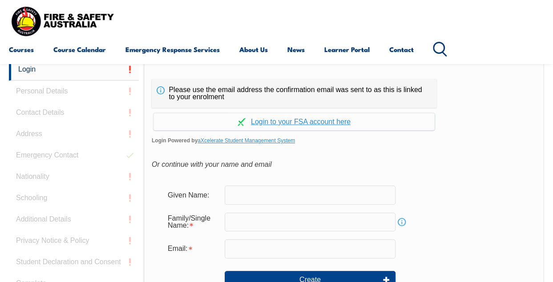
click at [280, 200] on input "text" at bounding box center [310, 195] width 171 height 19
type input "[PERSON_NAME]"
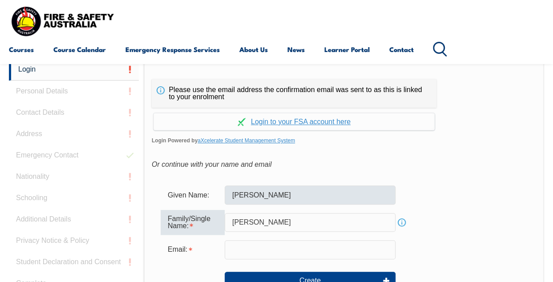
type input "[PERSON_NAME]"
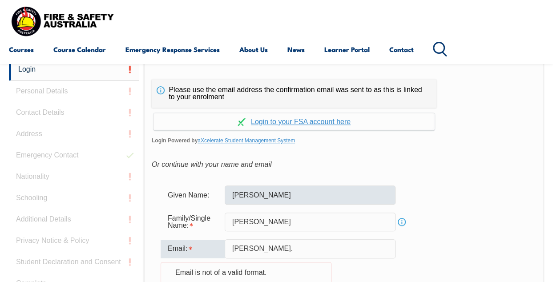
type input "[EMAIL_ADDRESS][DOMAIN_NAME]"
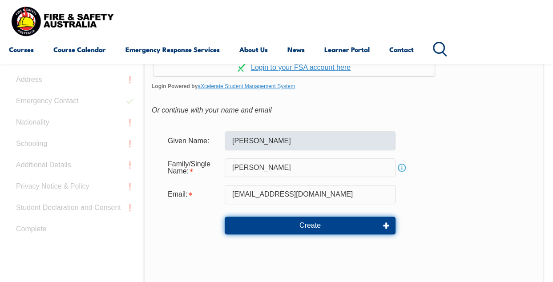
scroll to position [265, 0]
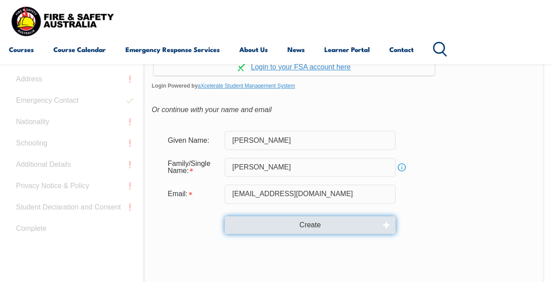
click at [286, 219] on button "Create" at bounding box center [310, 225] width 171 height 18
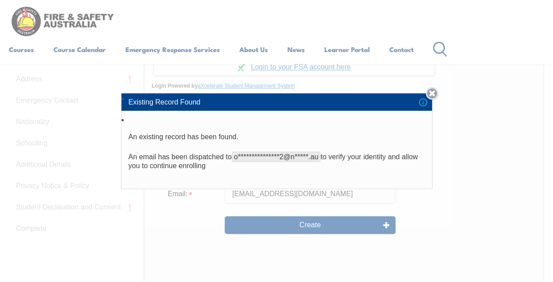
click at [432, 94] on link "Close" at bounding box center [432, 93] width 12 height 12
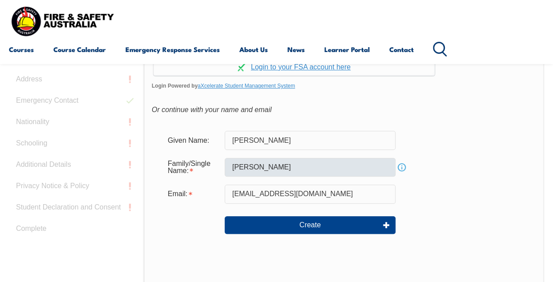
scroll to position [129, 0]
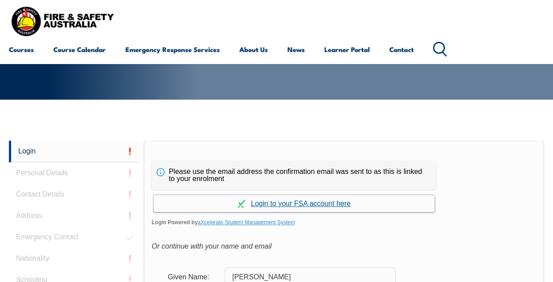
click at [272, 206] on link "Continue with aXcelerate" at bounding box center [294, 203] width 281 height 17
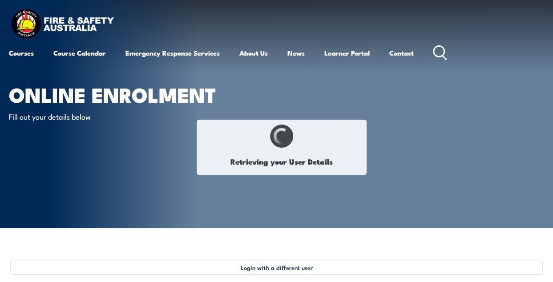
type input "[PERSON_NAME]"
type input "[DATE]"
type input "W8Q33HXRES"
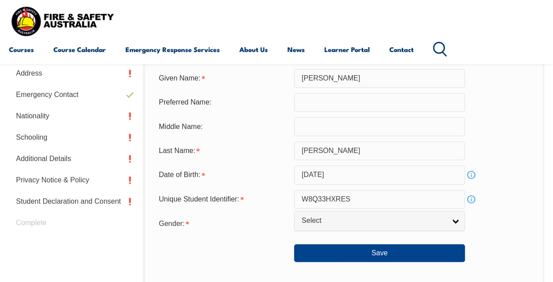
scroll to position [292, 0]
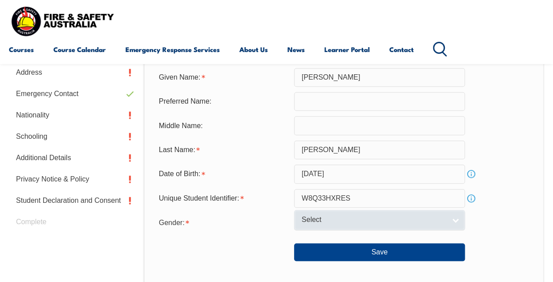
click at [320, 223] on span "Select" at bounding box center [374, 219] width 144 height 9
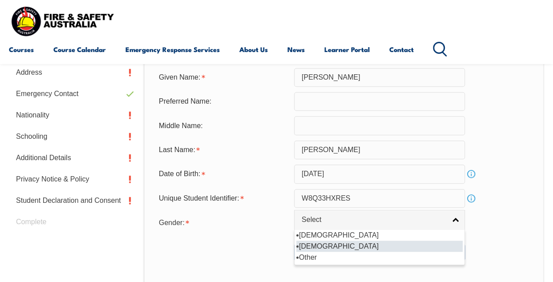
click at [316, 246] on li "[DEMOGRAPHIC_DATA]" at bounding box center [380, 246] width 167 height 11
select select "F"
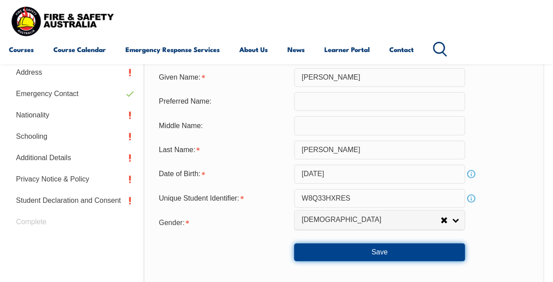
click at [363, 256] on button "Save" at bounding box center [379, 253] width 171 height 18
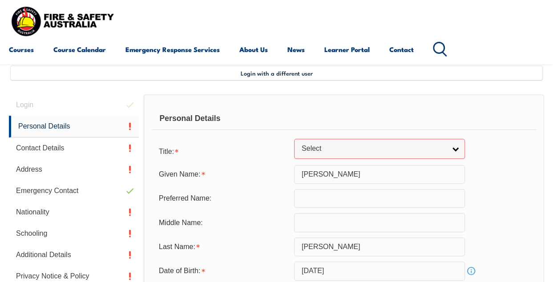
scroll to position [194, 0]
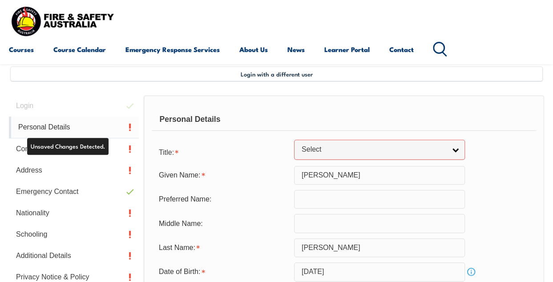
click at [90, 122] on link "Personal Details" at bounding box center [74, 128] width 130 height 22
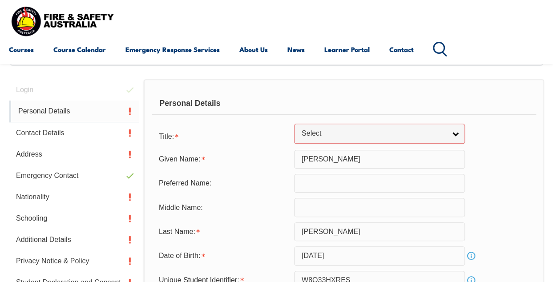
scroll to position [216, 0]
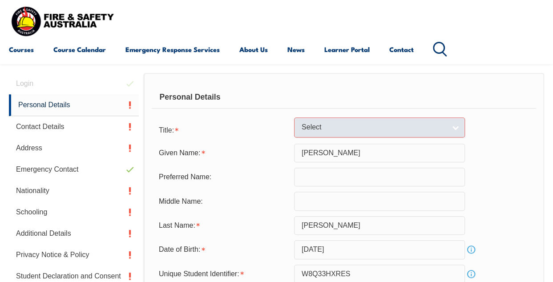
click at [329, 127] on span "Select" at bounding box center [374, 127] width 144 height 9
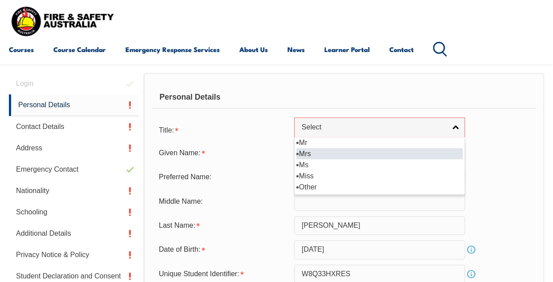
click at [329, 152] on li "Mrs" at bounding box center [380, 153] width 167 height 11
select select "Mrs"
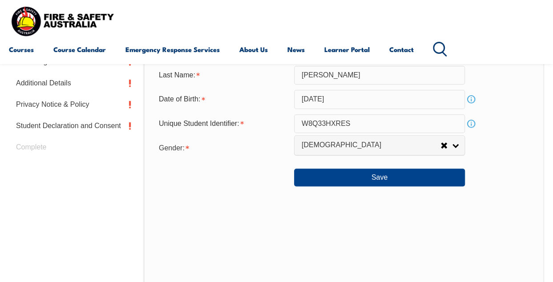
scroll to position [368, 0]
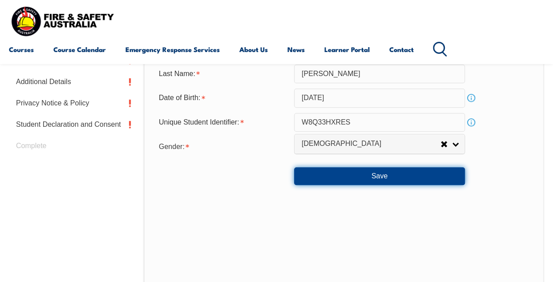
click at [318, 171] on button "Save" at bounding box center [379, 176] width 171 height 18
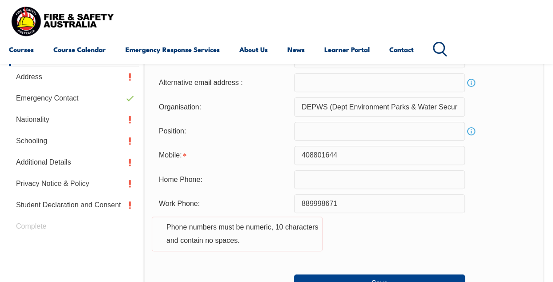
scroll to position [288, 0]
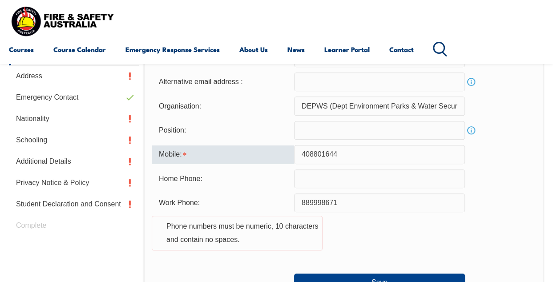
click at [303, 153] on input "408801644" at bounding box center [379, 154] width 171 height 19
type input "0408801644"
click at [224, 250] on div "Work Phone: 889998671 Phone numbers must be numeric, 10 characters and contain …" at bounding box center [344, 228] width 385 height 68
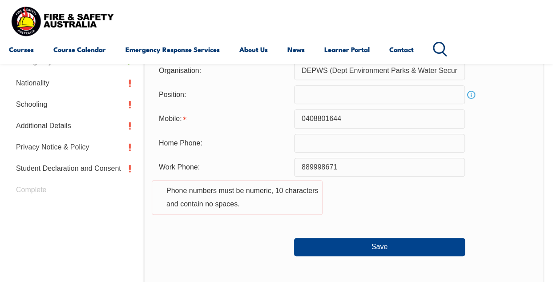
scroll to position [326, 0]
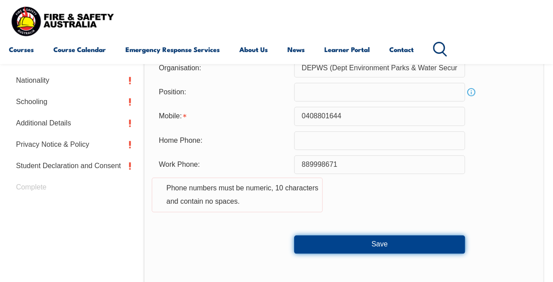
click at [331, 248] on button "Save" at bounding box center [379, 245] width 171 height 18
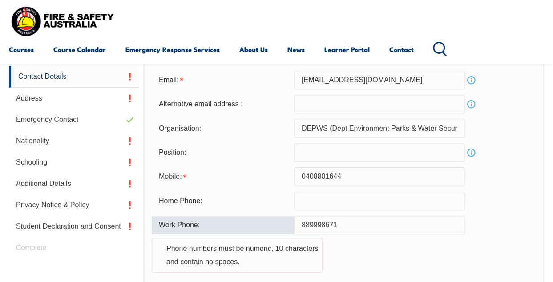
scroll to position [266, 0]
drag, startPoint x: 346, startPoint y: 219, endPoint x: 285, endPoint y: 218, distance: 61.5
click at [285, 218] on div "Work Phone: 889998671 Phone numbers must be numeric, 10 characters and contain …" at bounding box center [344, 249] width 385 height 68
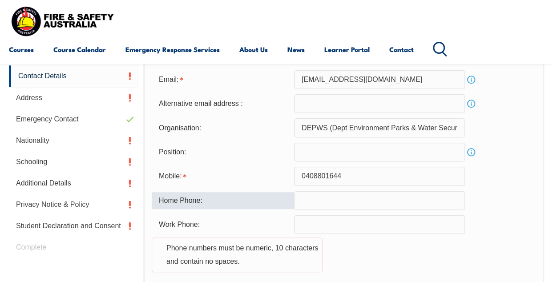
click at [250, 204] on div "Home Phone:" at bounding box center [223, 200] width 142 height 17
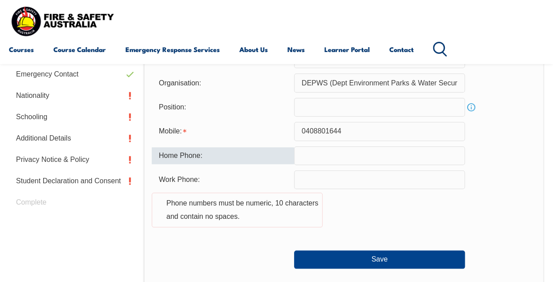
scroll to position [313, 0]
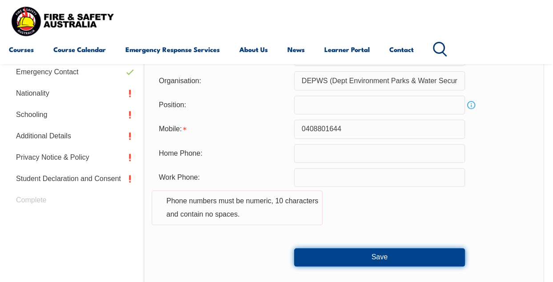
click at [325, 257] on button "Save" at bounding box center [379, 257] width 171 height 18
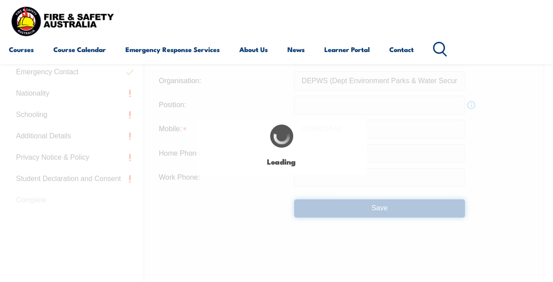
type input "889998671"
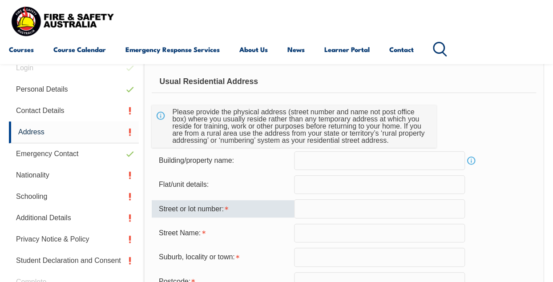
scroll to position [216, 0]
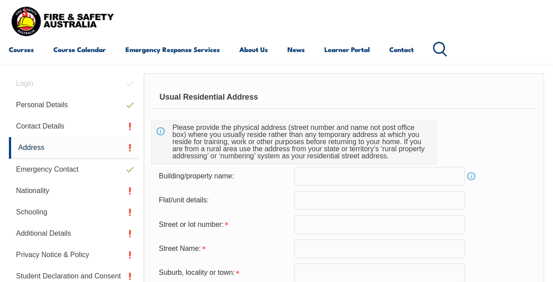
click at [311, 224] on input "text" at bounding box center [379, 224] width 171 height 19
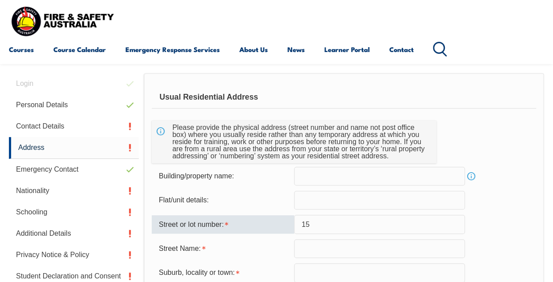
drag, startPoint x: 318, startPoint y: 224, endPoint x: 291, endPoint y: 224, distance: 26.7
click at [291, 224] on div "Street or lot number: 15" at bounding box center [344, 224] width 385 height 19
drag, startPoint x: 374, startPoint y: 227, endPoint x: 313, endPoint y: 229, distance: 61.1
click at [313, 229] on input "[STREET_ADDRESS][PERSON_NAME]," at bounding box center [379, 224] width 171 height 19
drag, startPoint x: 307, startPoint y: 222, endPoint x: 360, endPoint y: 231, distance: 53.7
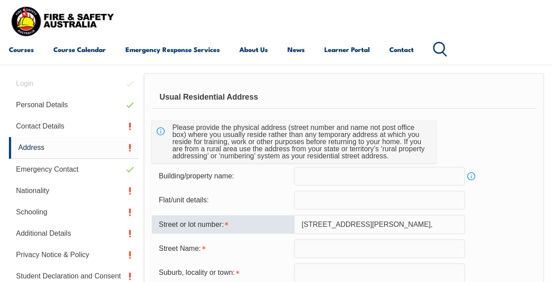
click at [360, 231] on input "[STREET_ADDRESS][PERSON_NAME]," at bounding box center [379, 224] width 171 height 19
type input "9"
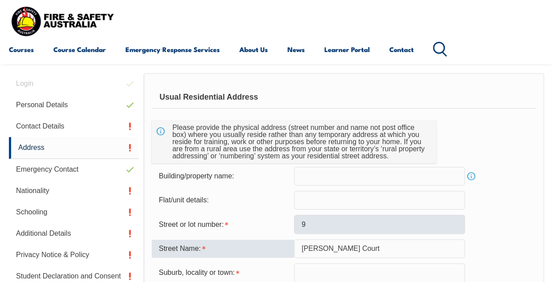
type input "[PERSON_NAME] Court"
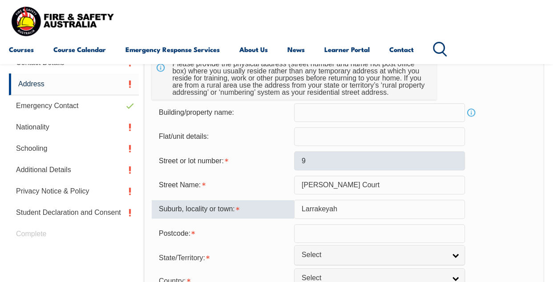
scroll to position [282, 0]
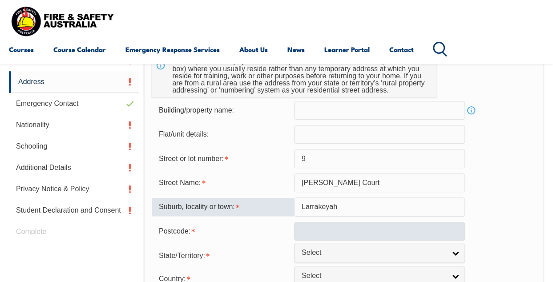
type input "Larrakeyah"
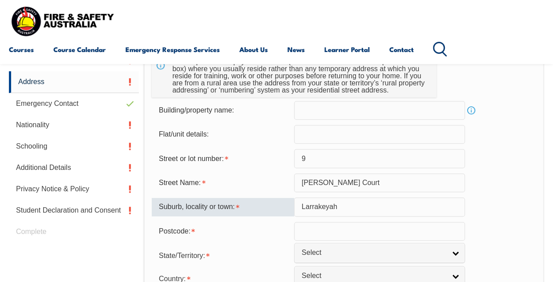
click at [349, 231] on input "text" at bounding box center [379, 231] width 171 height 19
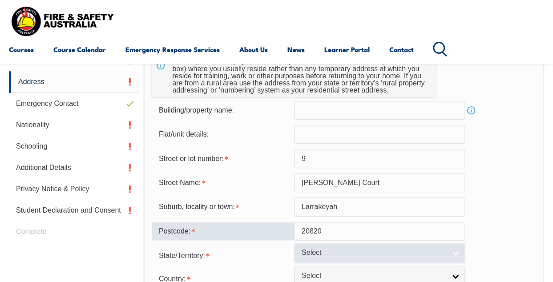
type input "20820"
click at [330, 257] on span "Select" at bounding box center [374, 252] width 144 height 9
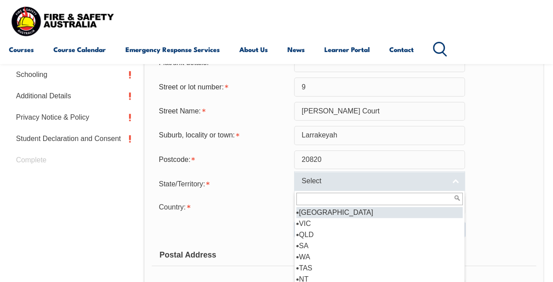
scroll to position [354, 0]
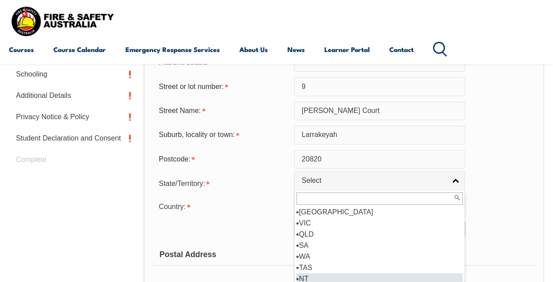
click at [313, 275] on li "NT" at bounding box center [380, 278] width 167 height 11
select select "NT"
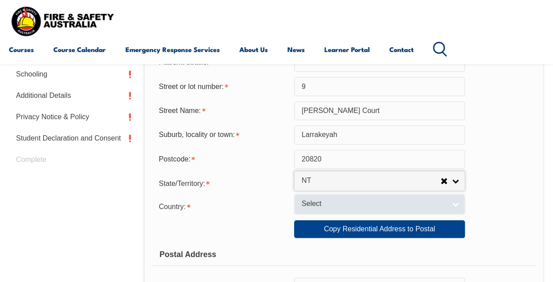
click at [314, 204] on span "Select" at bounding box center [374, 203] width 144 height 9
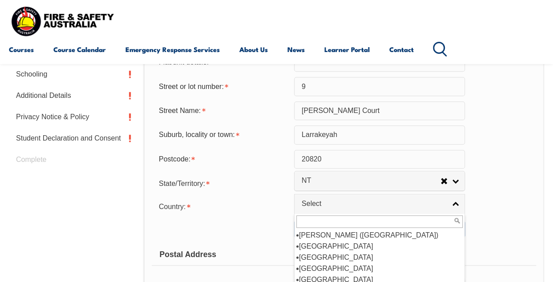
click at [315, 222] on input "text" at bounding box center [380, 221] width 167 height 12
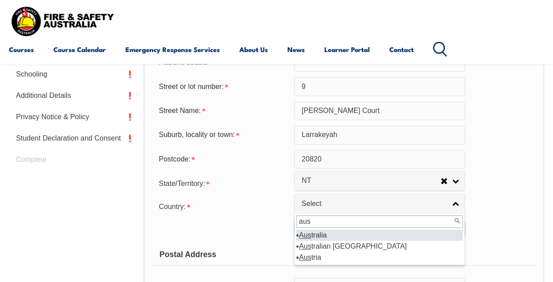
type input "aus"
click at [327, 235] on li "Aus tralia" at bounding box center [380, 235] width 167 height 11
select select "1101"
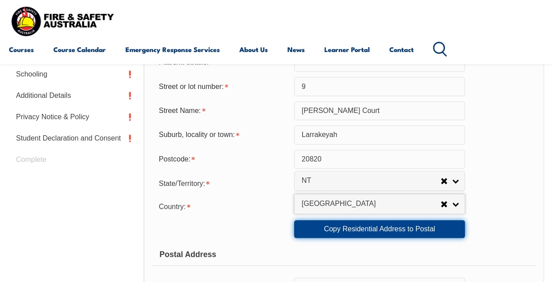
click at [328, 233] on link "Copy Residential Address to Postal" at bounding box center [379, 229] width 171 height 18
type input "9"
type input "[PERSON_NAME] Court"
type input "Larrakeyah"
select select "NT"
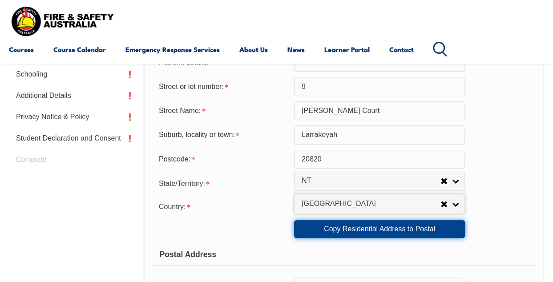
type input "20820"
select select "1101"
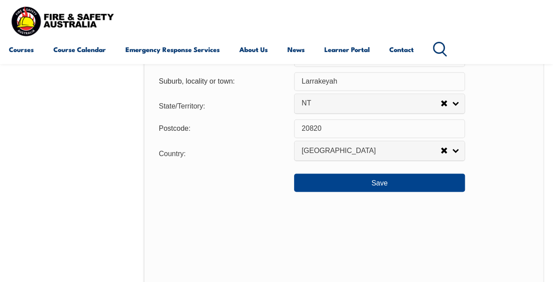
scroll to position [682, 0]
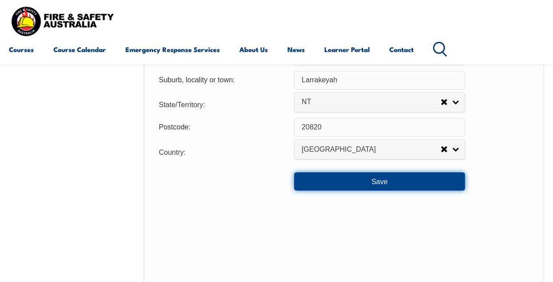
click at [302, 184] on button "Save" at bounding box center [379, 181] width 171 height 18
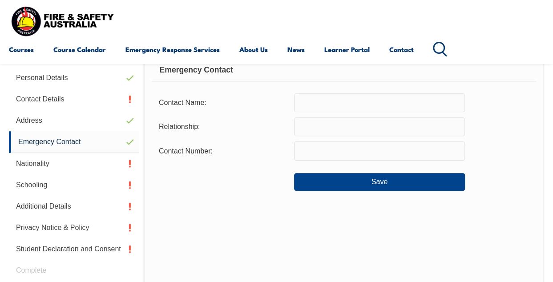
scroll to position [216, 0]
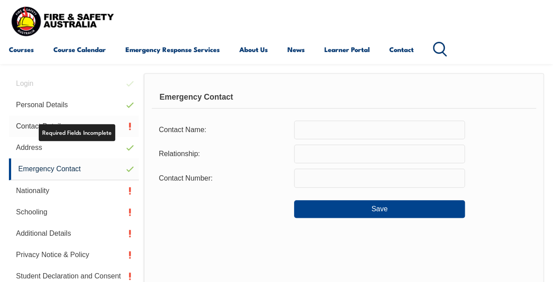
click at [23, 125] on link "Contact Details" at bounding box center [74, 126] width 130 height 21
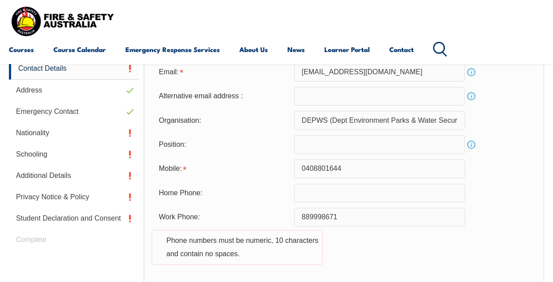
scroll to position [275, 0]
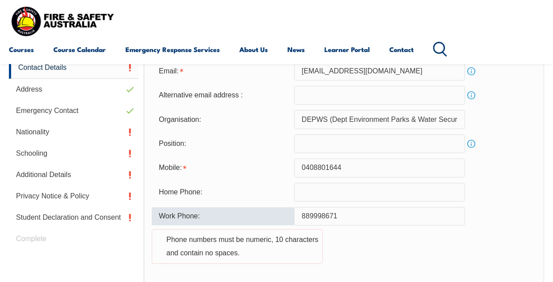
click at [303, 218] on input "889998671" at bounding box center [379, 216] width 171 height 19
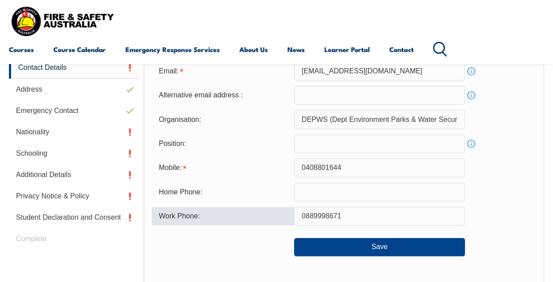
type input "0889998671"
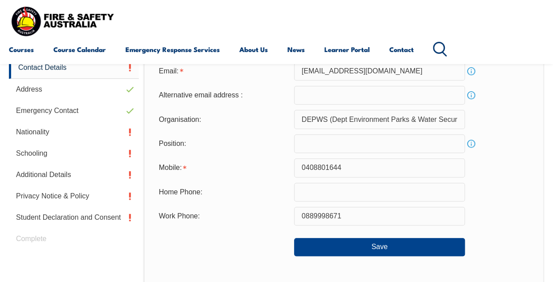
click at [329, 260] on div "Contact Details Email: [EMAIL_ADDRESS][DOMAIN_NAME] Info Alternative email addr…" at bounding box center [344, 199] width 401 height 370
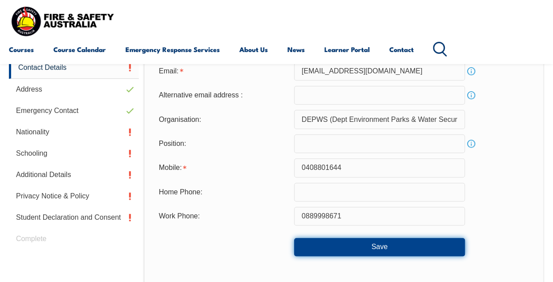
click at [337, 245] on button "Save" at bounding box center [379, 247] width 171 height 18
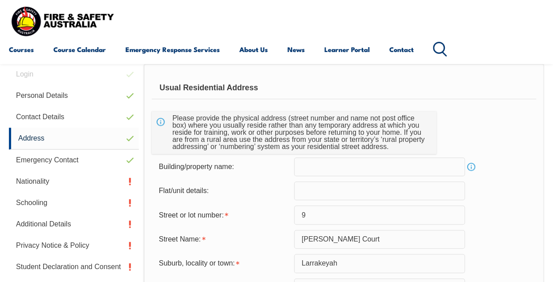
scroll to position [215, 0]
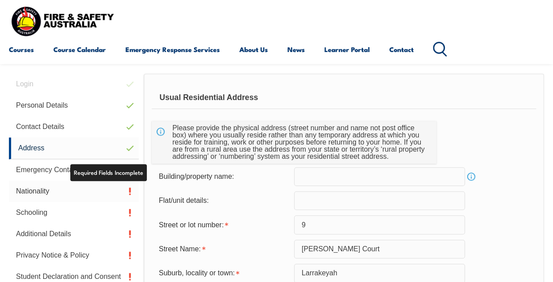
click at [81, 197] on link "Nationality" at bounding box center [74, 191] width 130 height 21
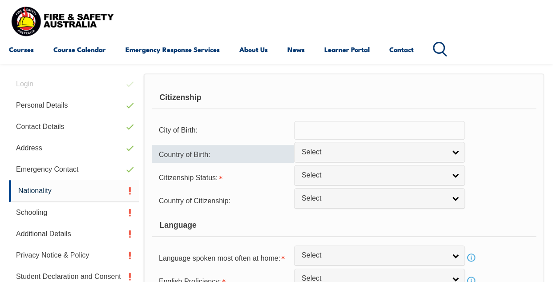
scroll to position [216, 0]
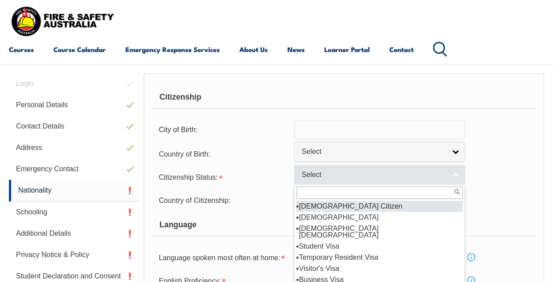
click at [324, 176] on span "Select" at bounding box center [374, 175] width 144 height 9
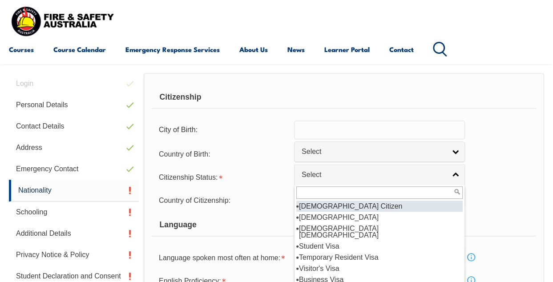
click at [337, 206] on li "[DEMOGRAPHIC_DATA] Citizen" at bounding box center [380, 206] width 167 height 11
select select "1"
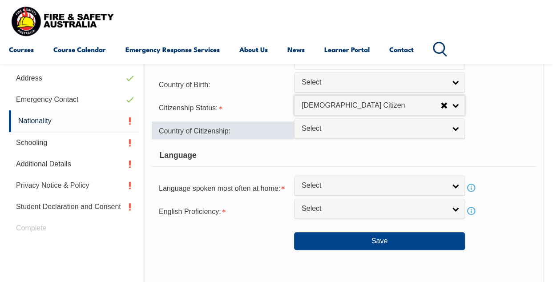
scroll to position [286, 0]
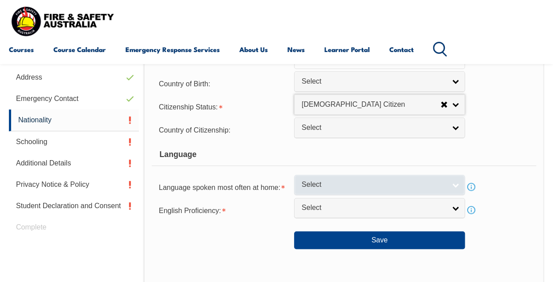
click at [321, 180] on span "Select" at bounding box center [374, 184] width 144 height 9
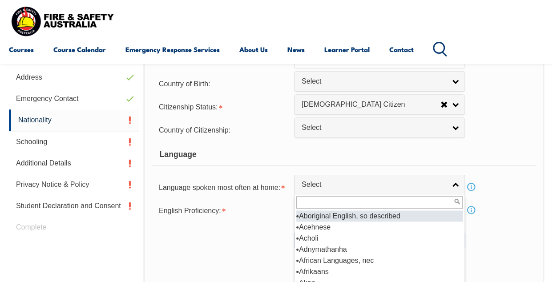
click at [327, 203] on input "text" at bounding box center [380, 202] width 167 height 12
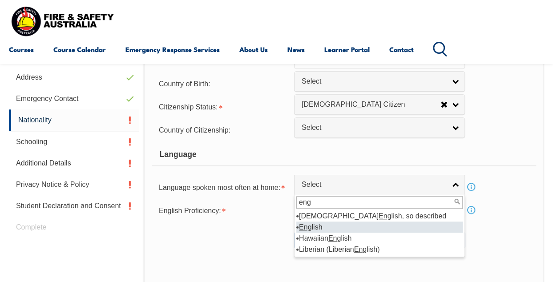
type input "eng"
click at [313, 228] on li "Eng lish" at bounding box center [380, 227] width 167 height 11
select select "1201"
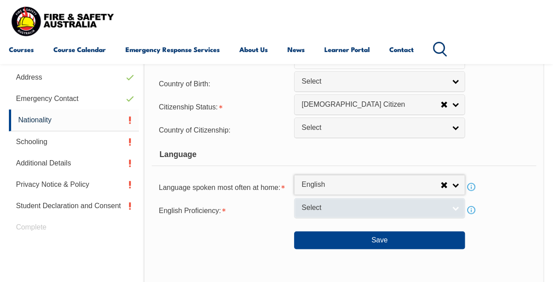
click at [306, 208] on span "Select" at bounding box center [374, 207] width 144 height 9
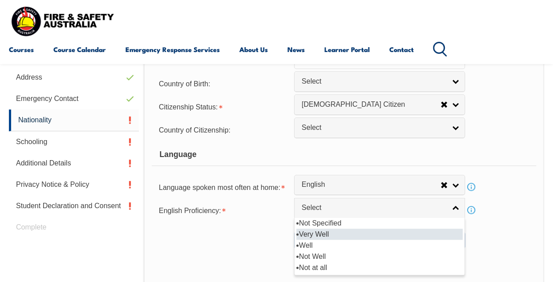
click at [326, 233] on li "Very Well" at bounding box center [380, 234] width 167 height 11
select select "1"
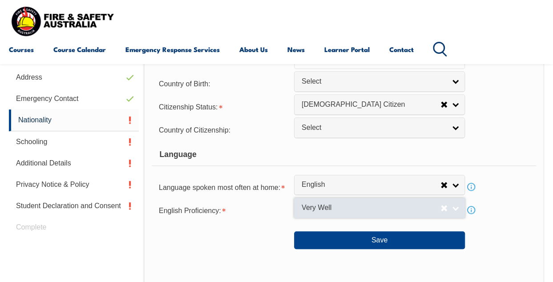
click at [343, 205] on span "Very Well" at bounding box center [371, 207] width 139 height 9
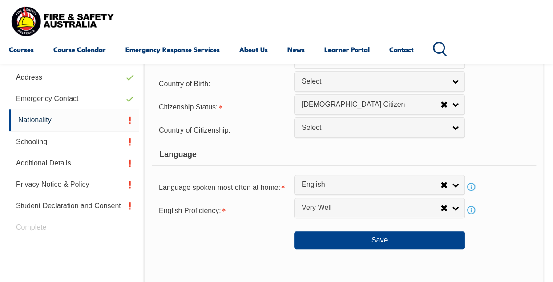
click at [255, 232] on div at bounding box center [223, 237] width 142 height 10
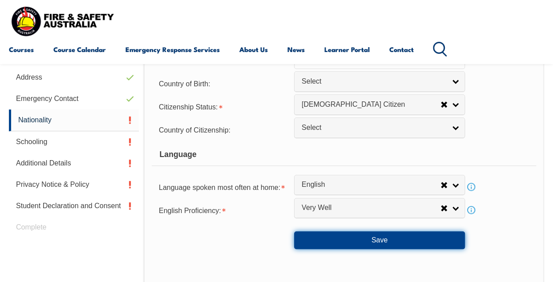
click at [320, 236] on button "Save" at bounding box center [379, 241] width 171 height 18
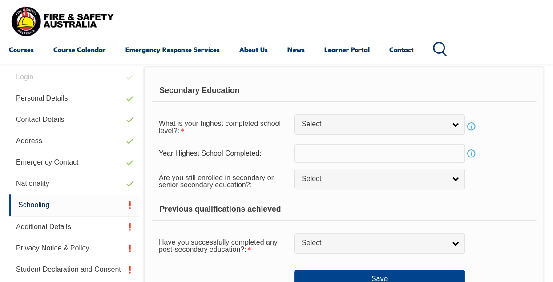
scroll to position [215, 0]
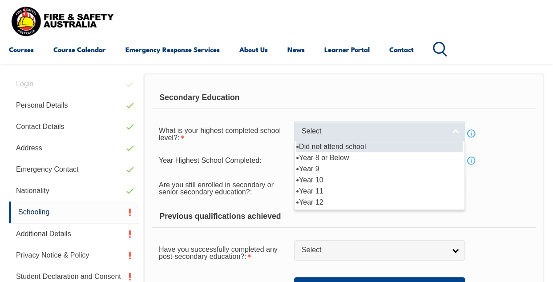
click at [318, 131] on span "Select" at bounding box center [374, 131] width 144 height 9
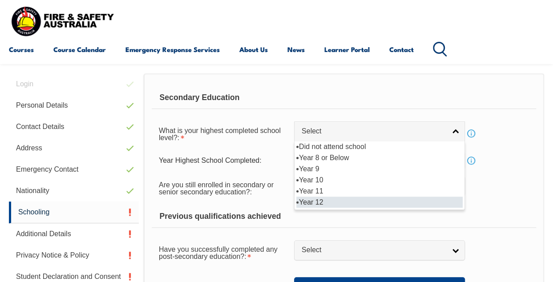
click at [328, 200] on li "Year 12" at bounding box center [380, 202] width 167 height 11
select select "12"
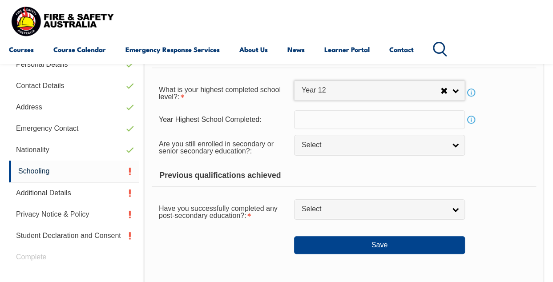
scroll to position [256, 0]
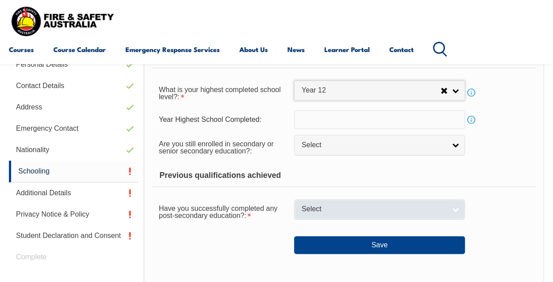
click at [320, 211] on span "Select" at bounding box center [374, 209] width 144 height 9
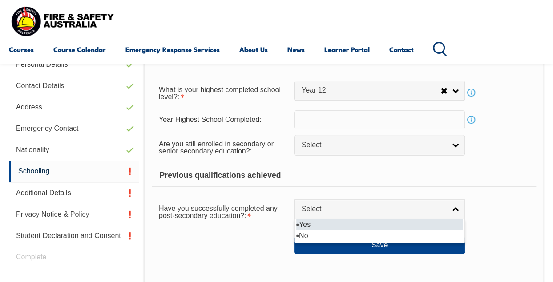
click at [324, 224] on li "Yes" at bounding box center [380, 224] width 167 height 11
select select "true"
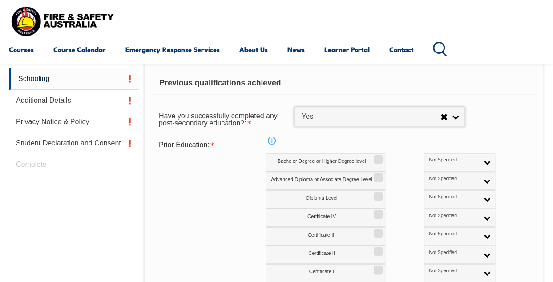
scroll to position [349, 0]
click at [379, 194] on input "Diploma Level" at bounding box center [376, 193] width 5 height 1
checkbox input "true"
click at [429, 196] on span "Not Specified" at bounding box center [453, 197] width 49 height 6
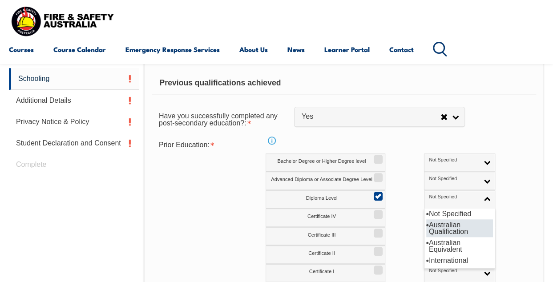
click at [432, 224] on li "Australian Qualification" at bounding box center [460, 228] width 67 height 18
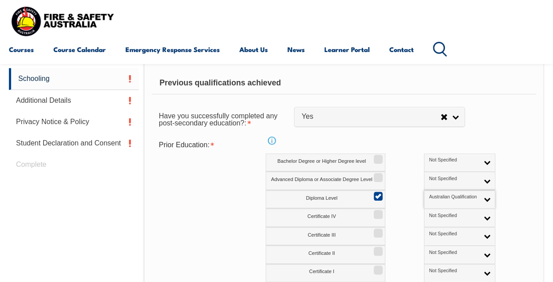
click at [206, 238] on div "Prior Education: Info Bachelor Degree or Higher Degree level Not Specified Aust…" at bounding box center [344, 219] width 385 height 165
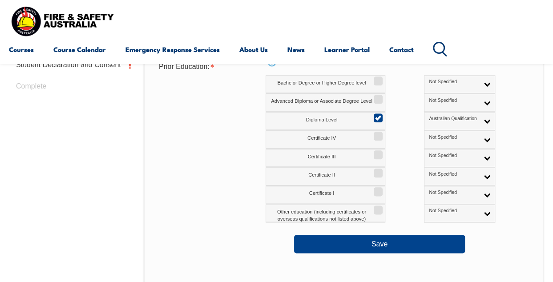
scroll to position [429, 0]
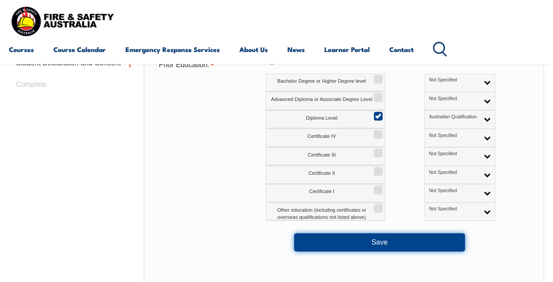
click at [324, 236] on button "Save" at bounding box center [379, 242] width 171 height 18
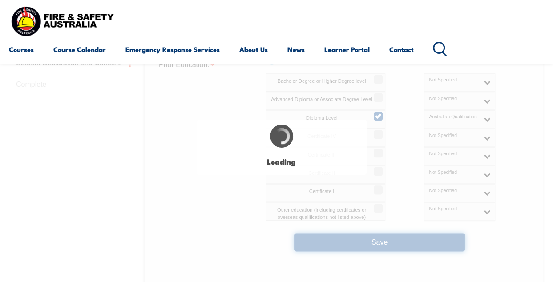
select select
select select "true"
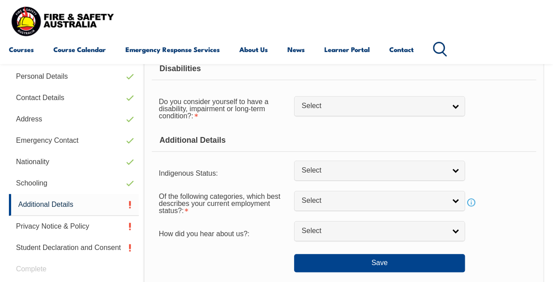
scroll to position [216, 0]
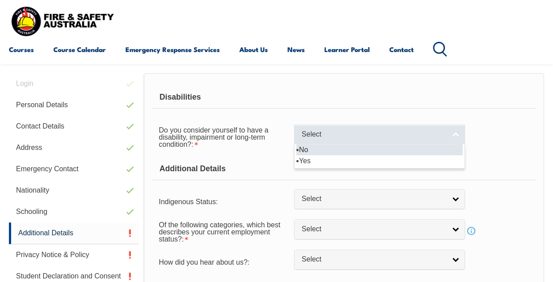
click at [320, 140] on link "Select" at bounding box center [379, 135] width 171 height 20
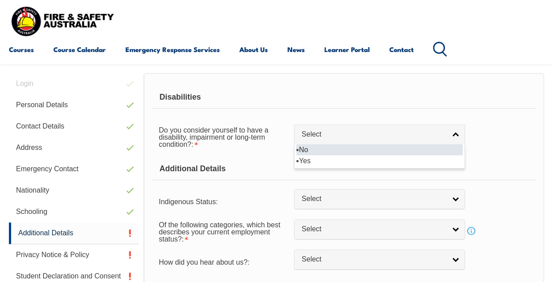
click at [319, 150] on li "No" at bounding box center [380, 149] width 167 height 11
select select "false"
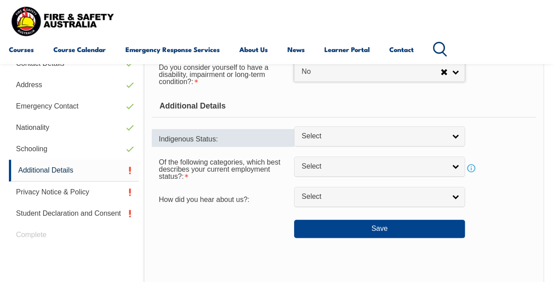
scroll to position [279, 0]
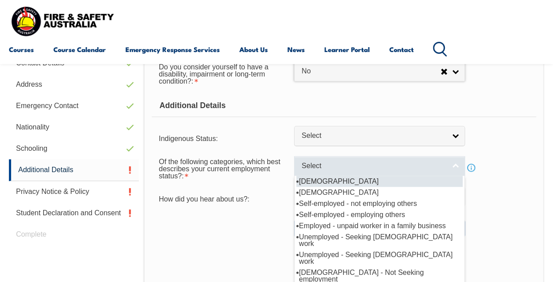
click at [323, 168] on span "Select" at bounding box center [374, 166] width 144 height 9
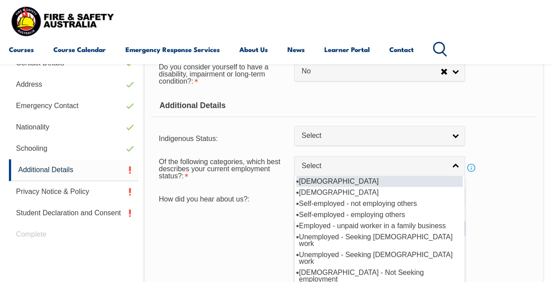
click at [333, 179] on li "[DEMOGRAPHIC_DATA]" at bounding box center [380, 181] width 167 height 11
select select "1"
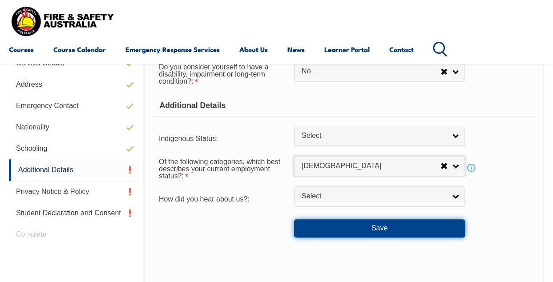
click at [329, 228] on button "Save" at bounding box center [379, 228] width 171 height 18
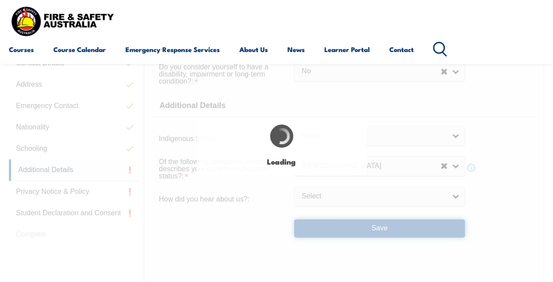
select select "false"
select select
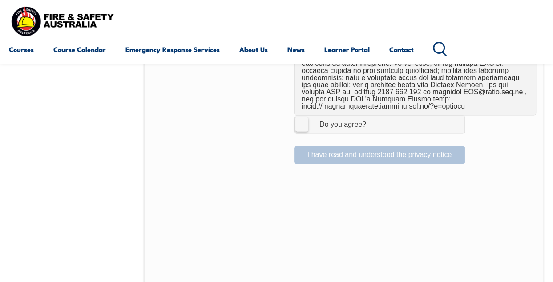
scroll to position [662, 0]
click at [303, 127] on label "I Agree Do you agree?" at bounding box center [379, 123] width 171 height 18
click at [374, 127] on input "I Agree Do you agree?" at bounding box center [381, 123] width 15 height 17
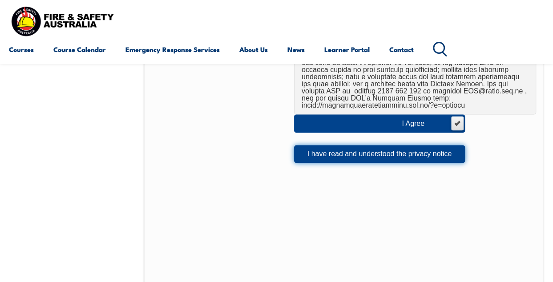
click at [317, 151] on button "I have read and understood the privacy notice" at bounding box center [379, 154] width 171 height 18
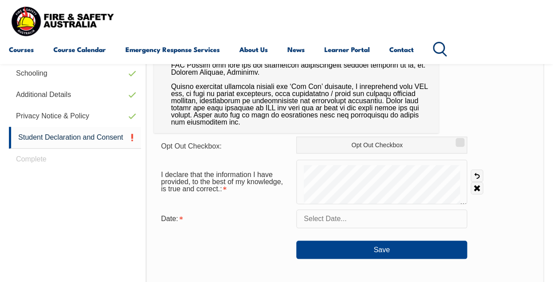
scroll to position [355, 0]
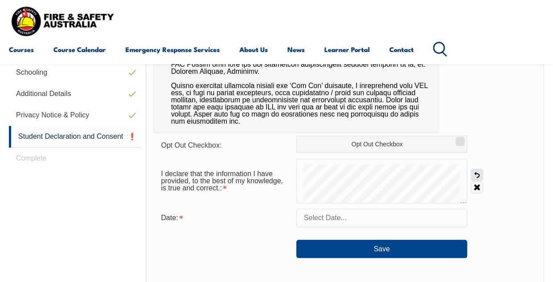
click at [475, 176] on link "Undo" at bounding box center [477, 175] width 12 height 12
click at [321, 219] on input "text" at bounding box center [382, 218] width 171 height 19
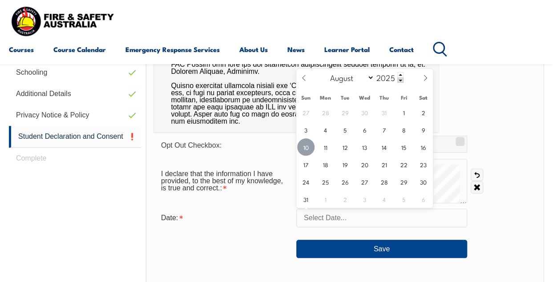
click at [305, 151] on span "10" at bounding box center [305, 146] width 17 height 17
type input "[DATE]"
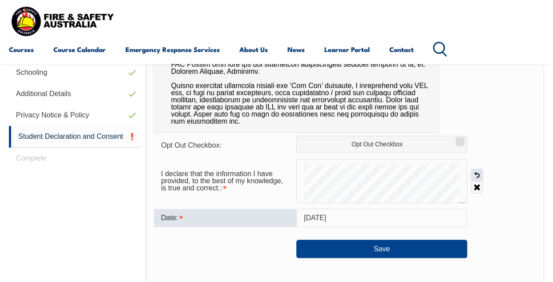
click at [476, 174] on link "Undo" at bounding box center [477, 175] width 12 height 12
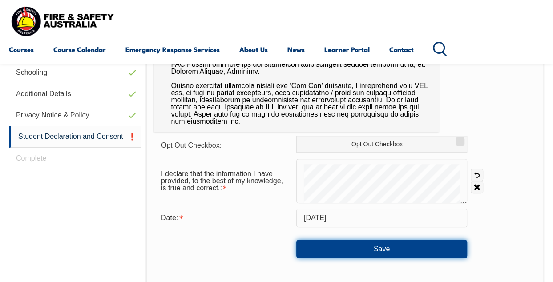
click at [387, 241] on button "Save" at bounding box center [382, 249] width 171 height 18
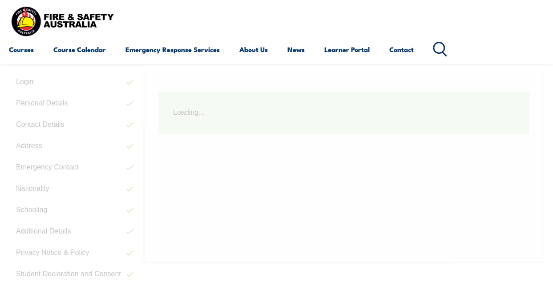
scroll to position [216, 0]
